Goal: Navigation & Orientation: Locate item on page

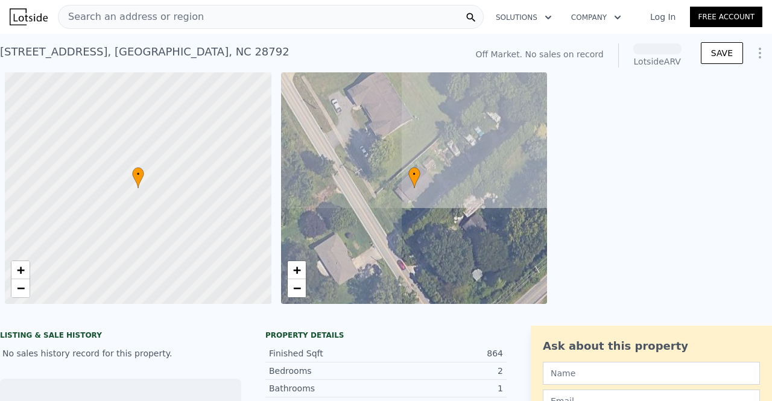
scroll to position [0, 5]
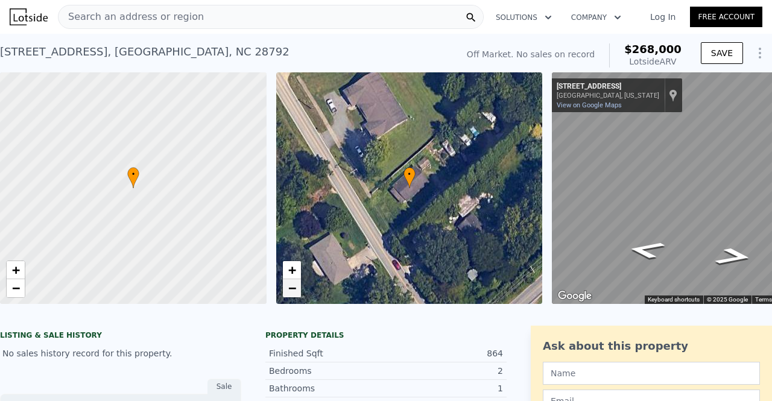
click at [295, 290] on span "−" at bounding box center [292, 288] width 8 height 15
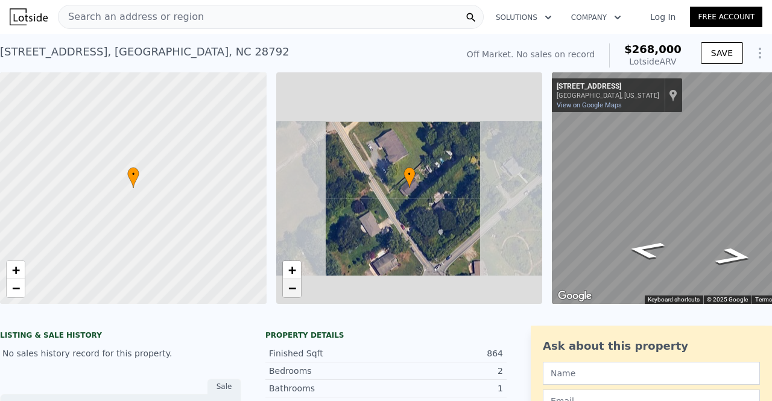
click at [295, 290] on span "−" at bounding box center [292, 288] width 8 height 15
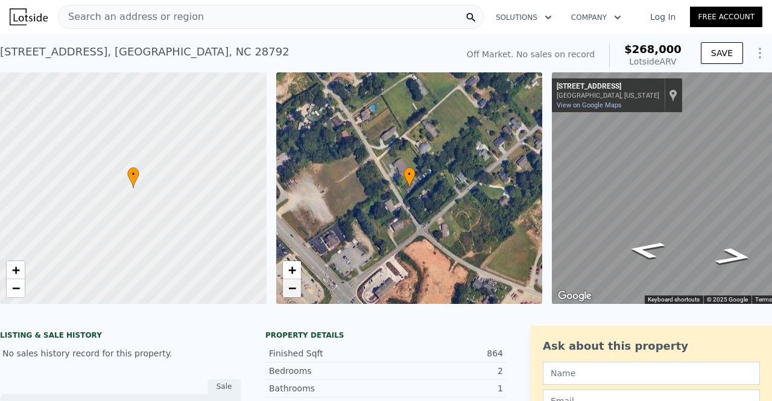
click at [292, 288] on span "−" at bounding box center [292, 288] width 8 height 15
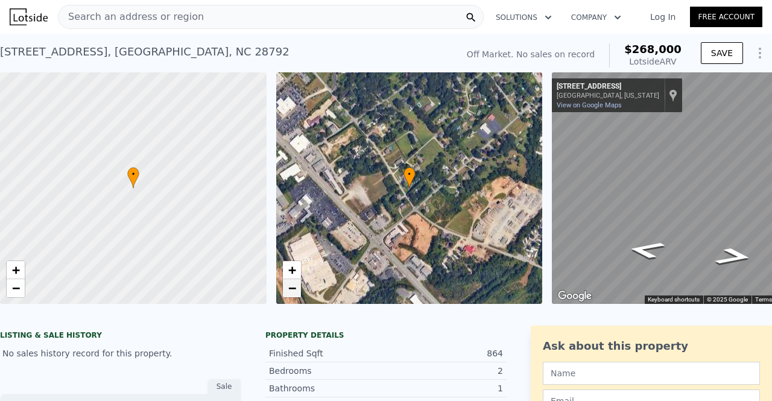
click at [292, 288] on span "−" at bounding box center [292, 288] width 8 height 15
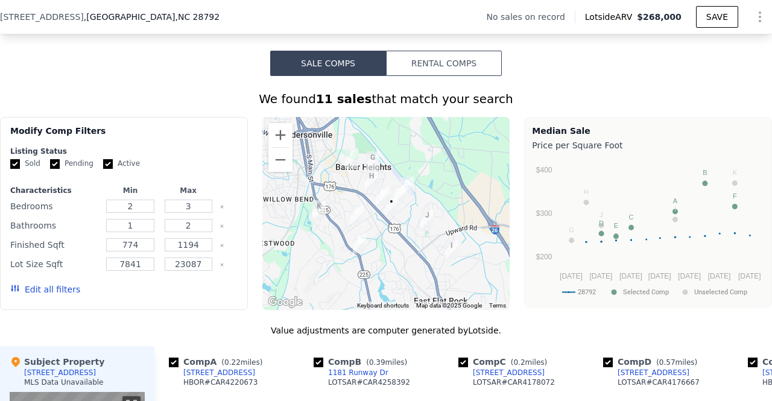
scroll to position [861, 0]
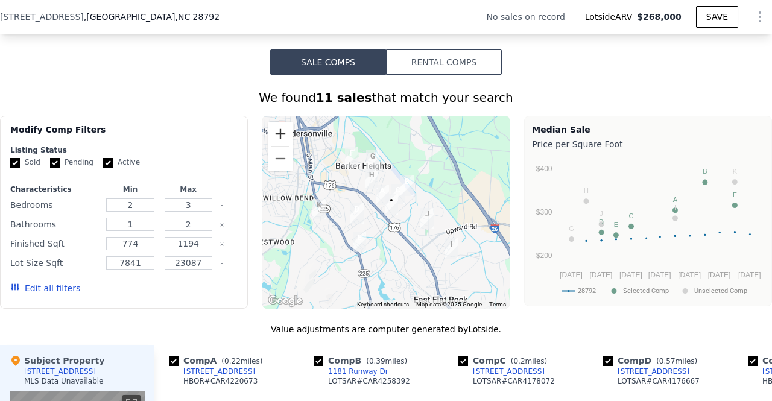
click at [276, 138] on button "Zoom in" at bounding box center [281, 134] width 24 height 24
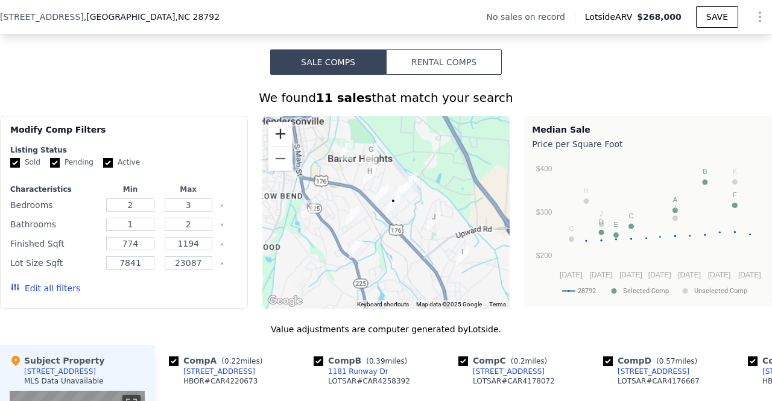
click at [276, 138] on button "Zoom in" at bounding box center [281, 134] width 24 height 24
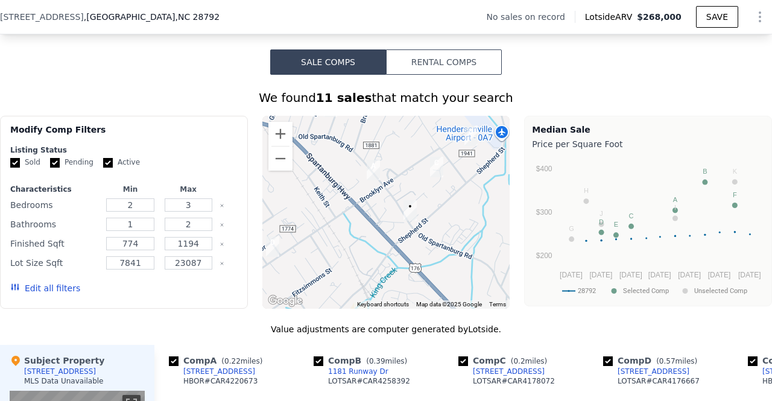
drag, startPoint x: 371, startPoint y: 262, endPoint x: 353, endPoint y: 269, distance: 18.7
click at [353, 269] on div at bounding box center [387, 212] width 248 height 193
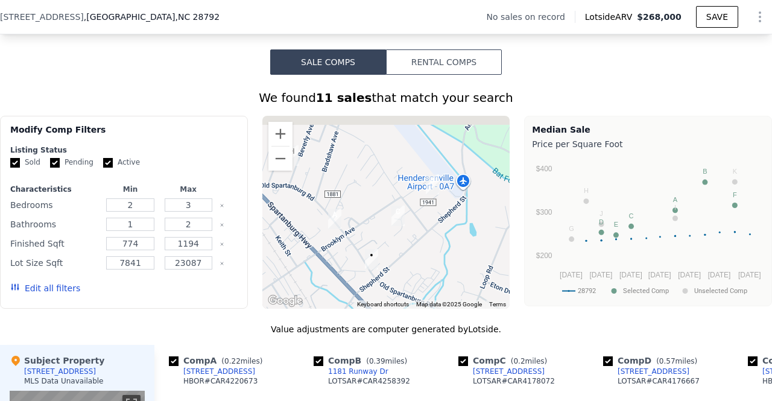
drag, startPoint x: 343, startPoint y: 235, endPoint x: 316, endPoint y: 281, distance: 53.0
click at [316, 281] on div at bounding box center [387, 212] width 248 height 193
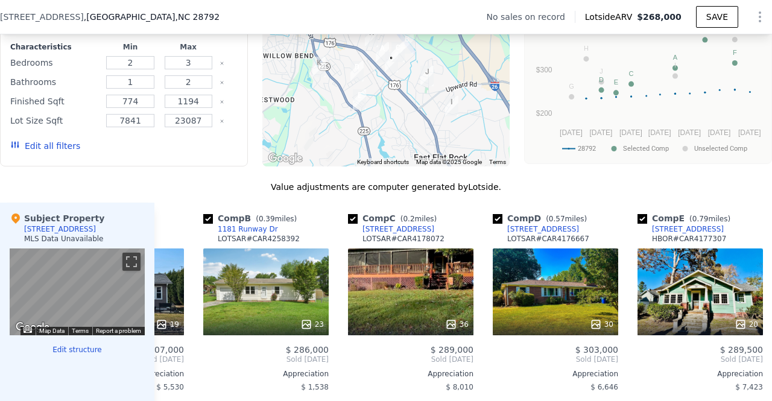
scroll to position [869, 0]
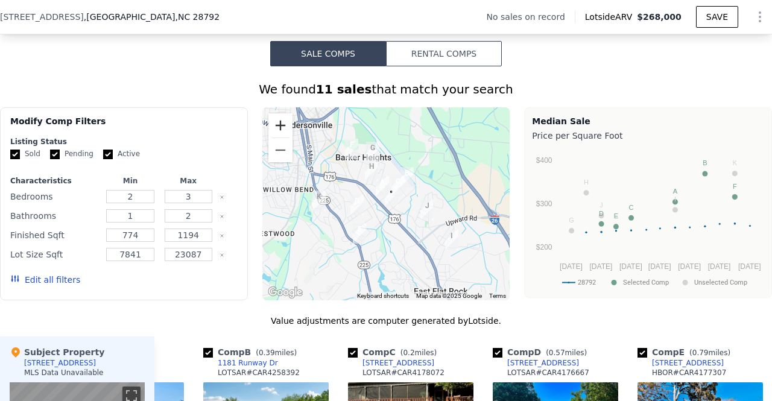
click at [279, 130] on button "Zoom in" at bounding box center [281, 125] width 24 height 24
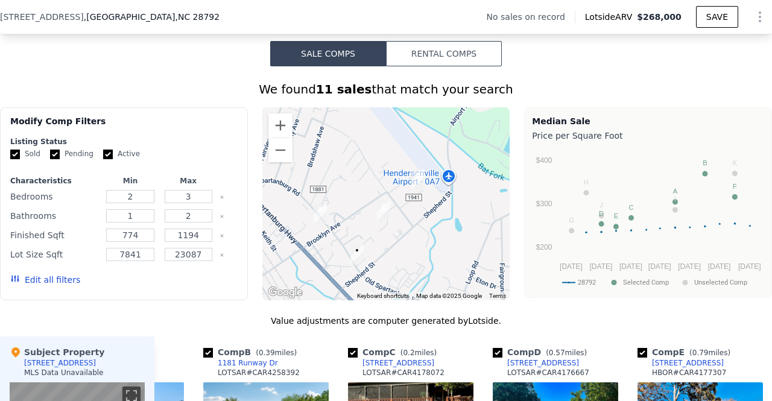
drag, startPoint x: 388, startPoint y: 238, endPoint x: 331, endPoint y: 294, distance: 79.8
click at [331, 294] on div at bounding box center [387, 203] width 248 height 193
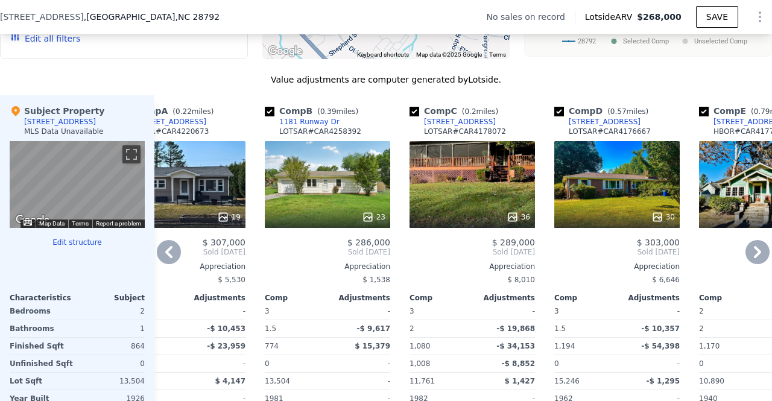
scroll to position [0, 0]
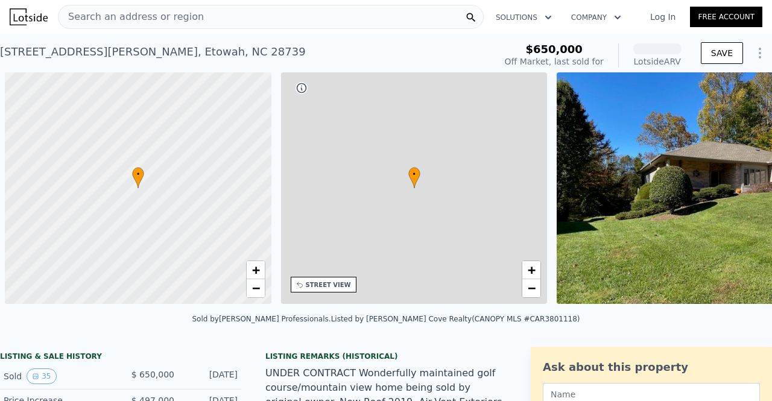
scroll to position [0, 5]
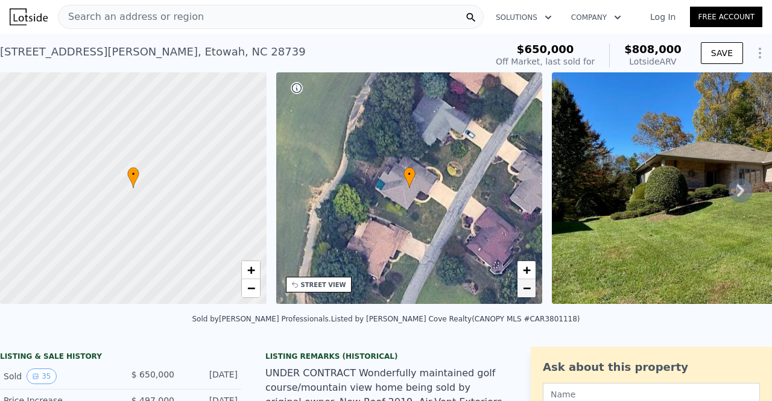
click at [529, 291] on span "−" at bounding box center [527, 288] width 8 height 15
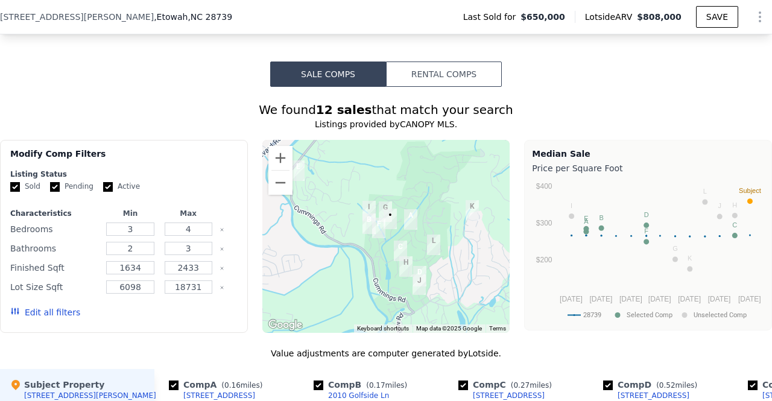
scroll to position [945, 0]
click at [276, 146] on button "Zoom in" at bounding box center [281, 158] width 24 height 24
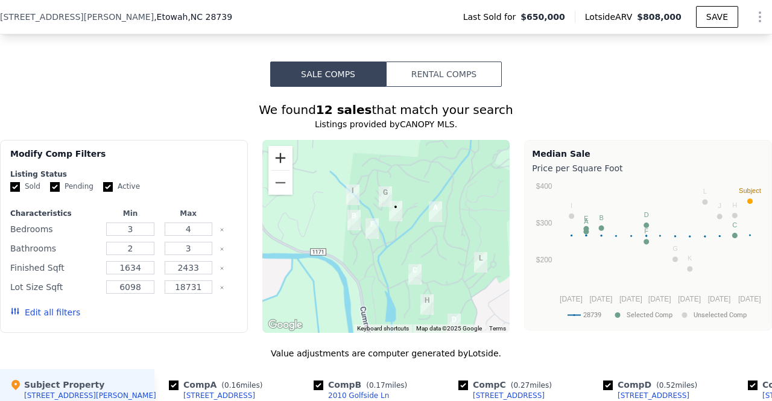
click at [276, 146] on button "Zoom in" at bounding box center [281, 158] width 24 height 24
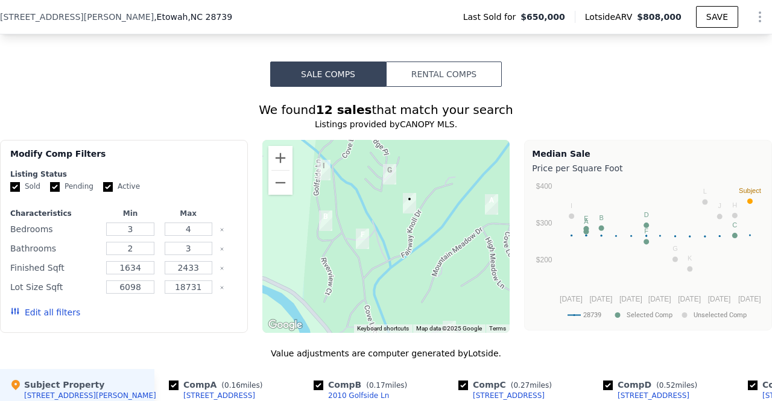
drag, startPoint x: 374, startPoint y: 244, endPoint x: 382, endPoint y: 261, distance: 18.9
click at [382, 261] on div at bounding box center [387, 236] width 248 height 193
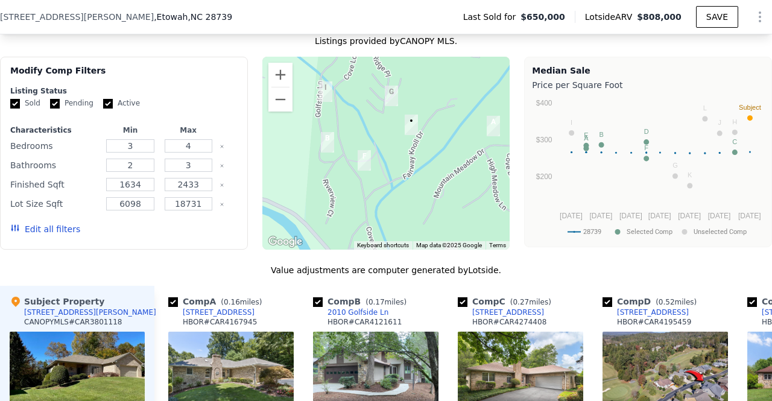
scroll to position [1028, 0]
